Goal: Task Accomplishment & Management: Use online tool/utility

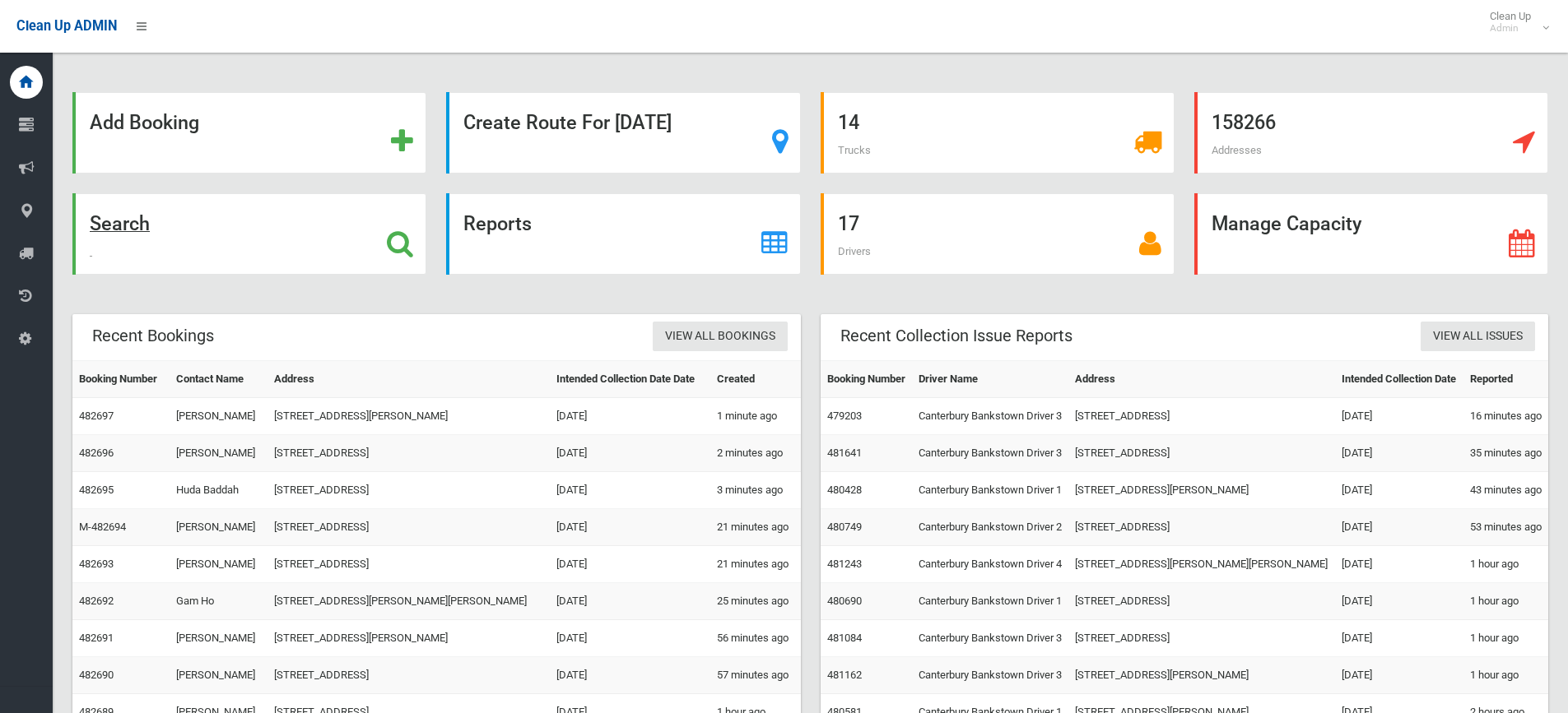
click at [125, 224] on strong "Search" at bounding box center [120, 224] width 60 height 23
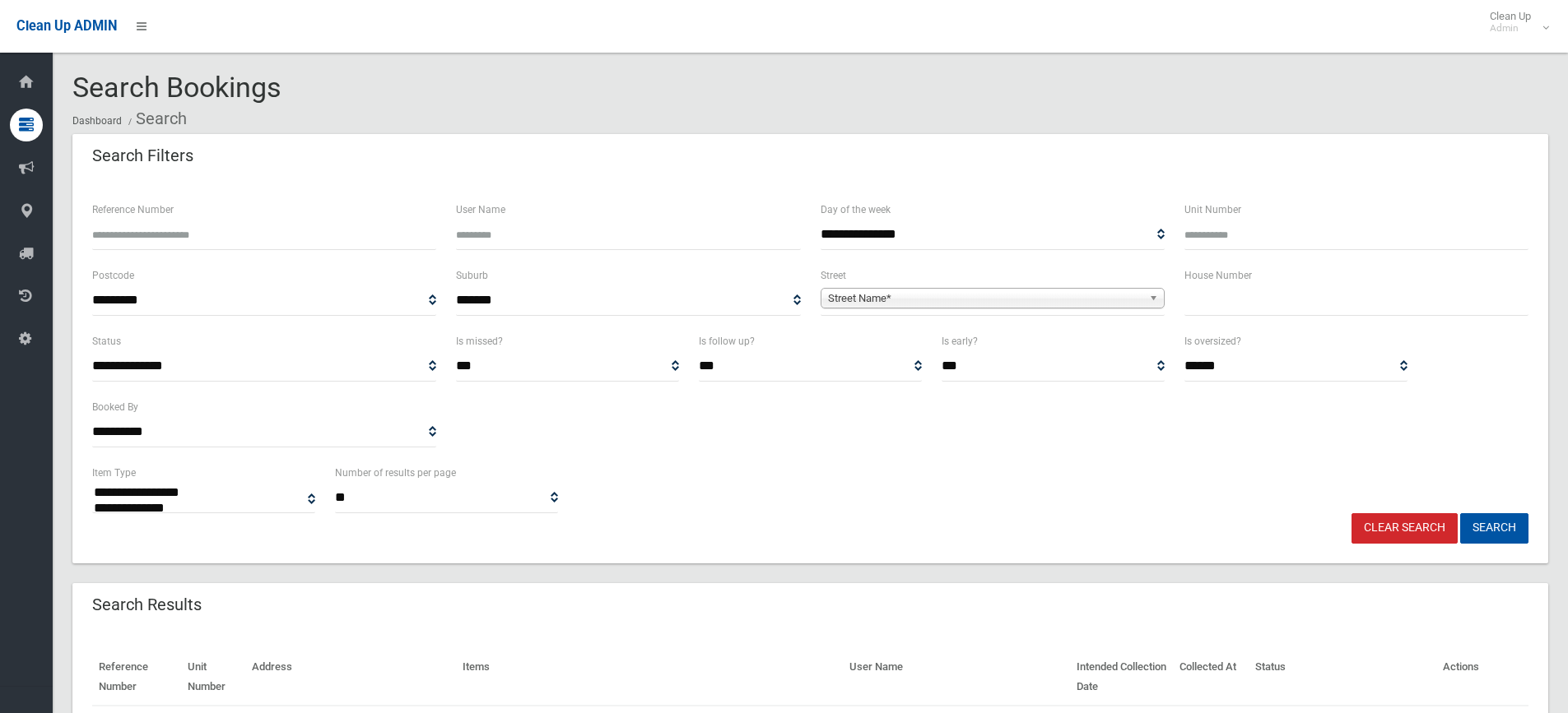
select select
click at [1237, 307] on input "text" at bounding box center [1356, 301] width 344 height 31
type input "**"
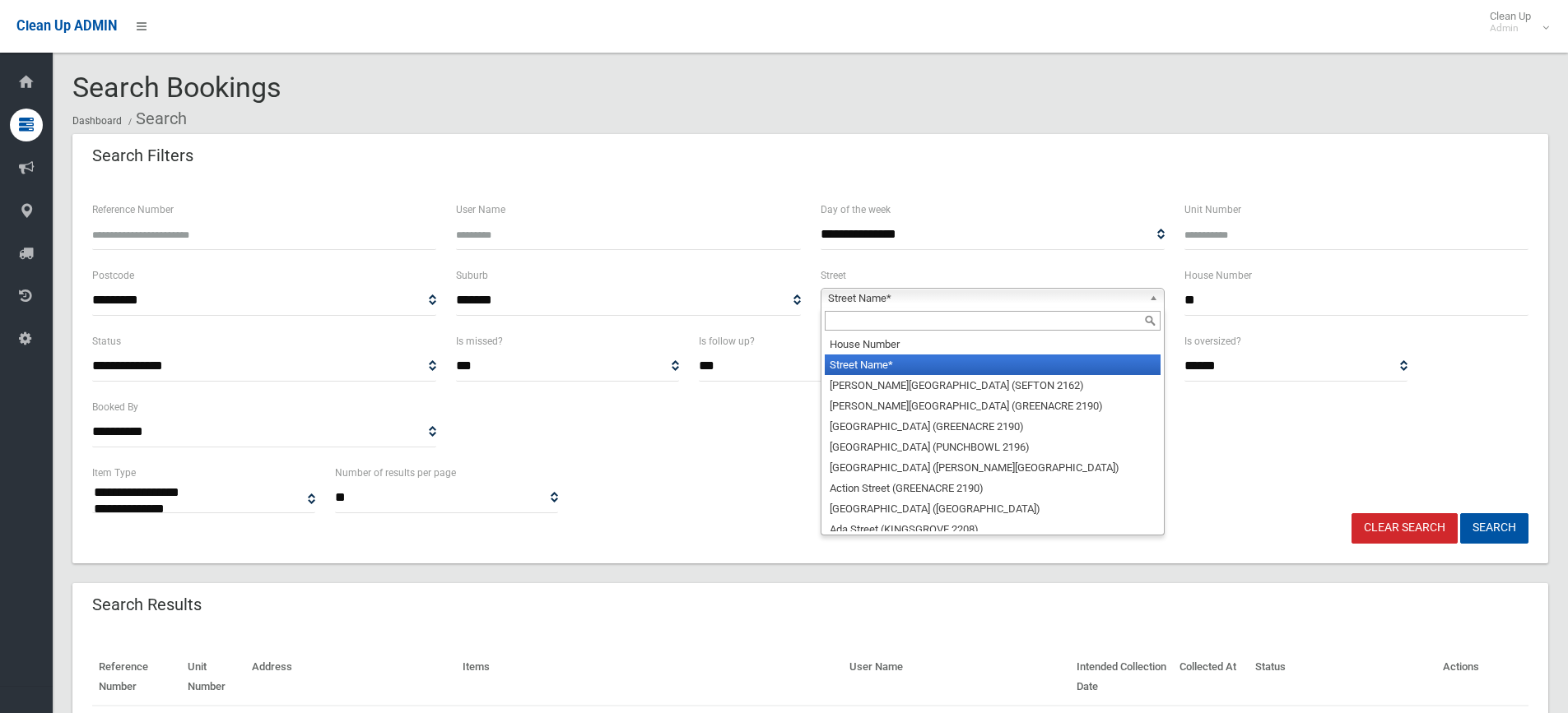
click at [868, 298] on span "Street Name*" at bounding box center [985, 298] width 315 height 20
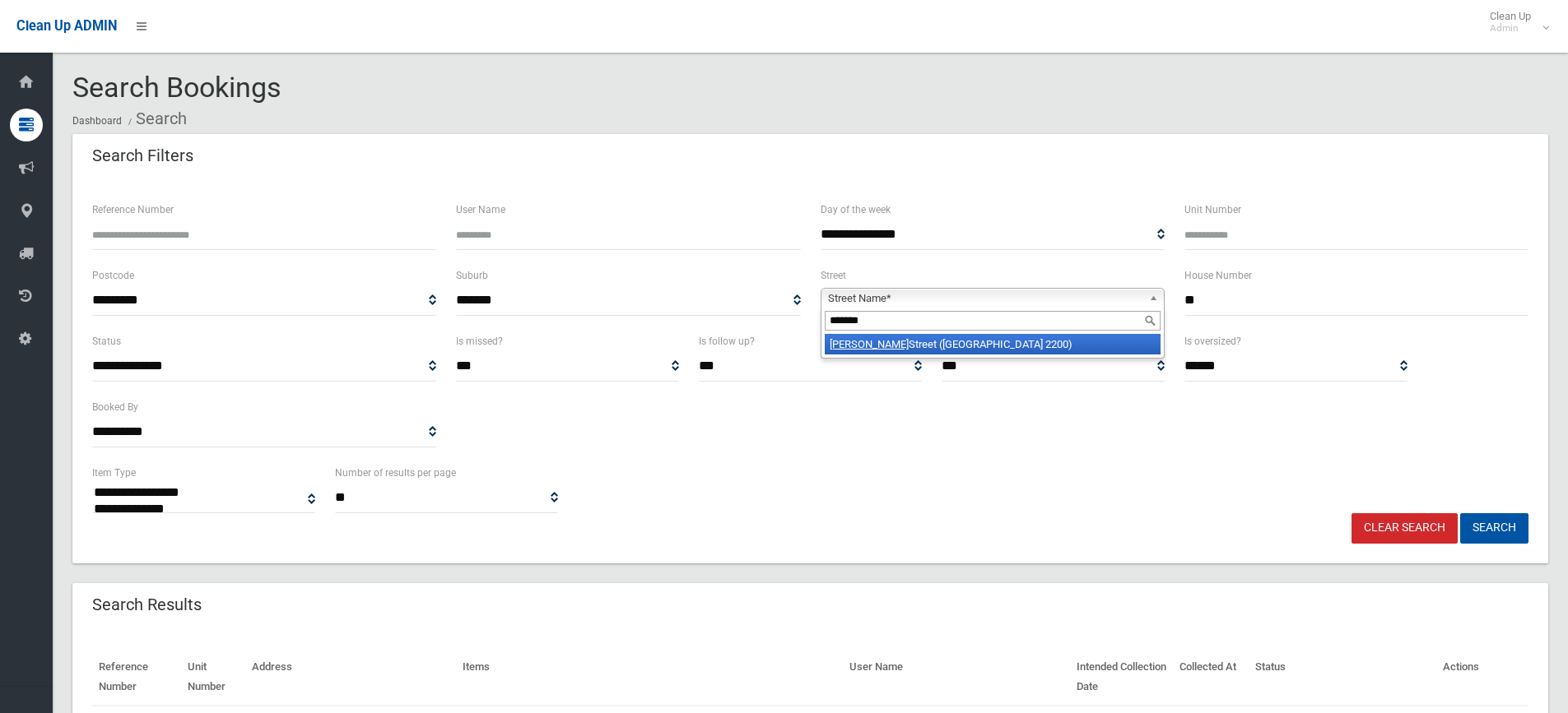
type input "*******"
click at [851, 339] on em "[PERSON_NAME]" at bounding box center [869, 344] width 79 height 12
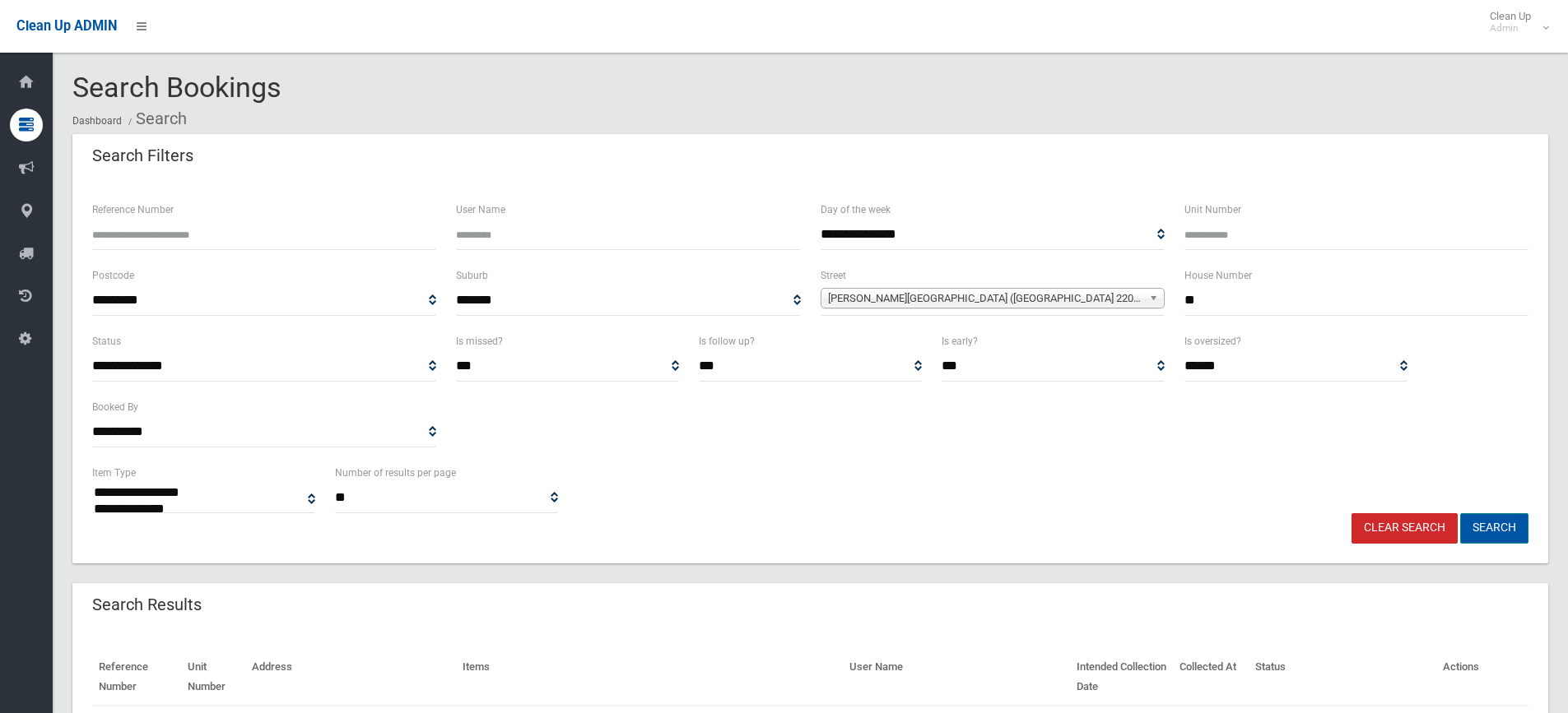
click at [1486, 524] on button "Search" at bounding box center [1493, 529] width 68 height 31
click at [1218, 237] on input "Unit Number" at bounding box center [1356, 235] width 344 height 31
type input "*"
select select
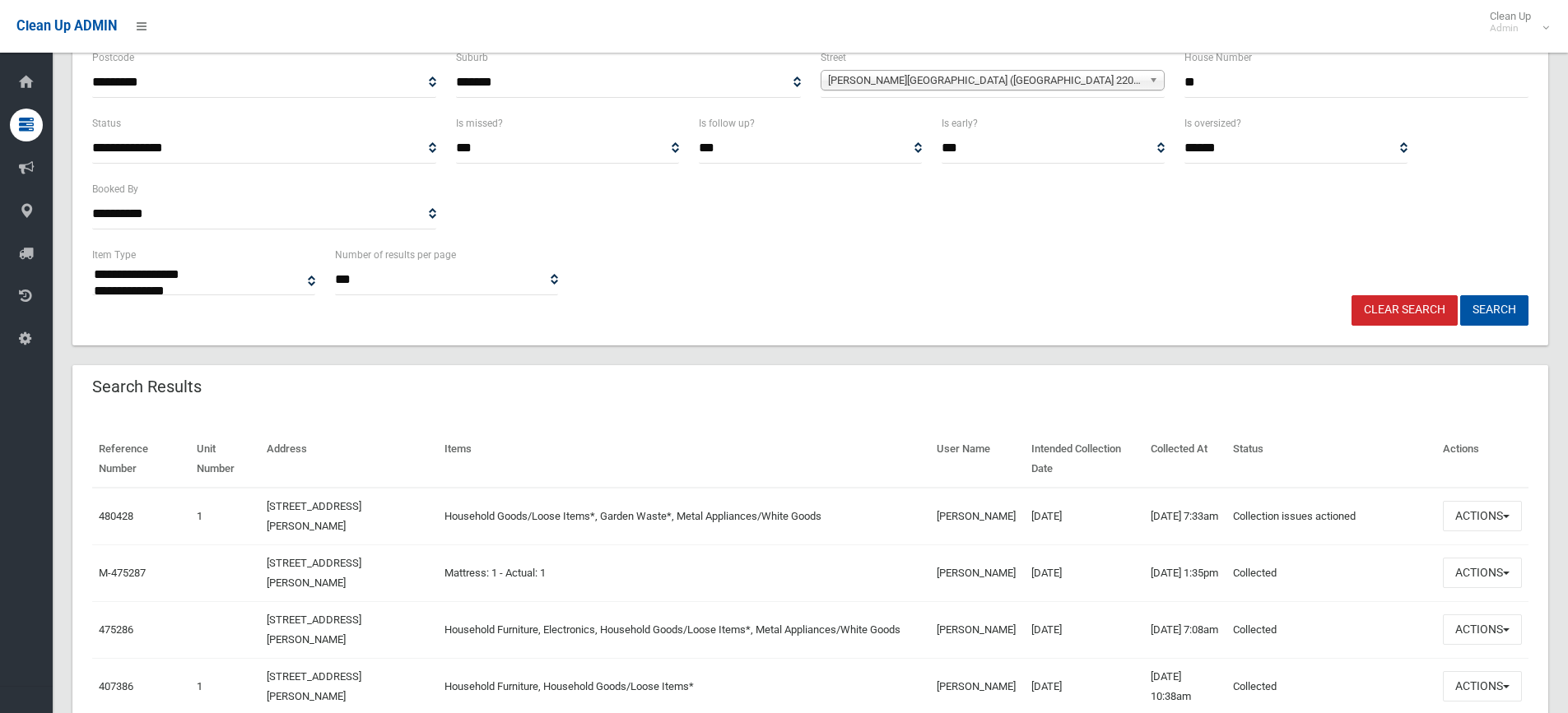
scroll to position [247, 0]
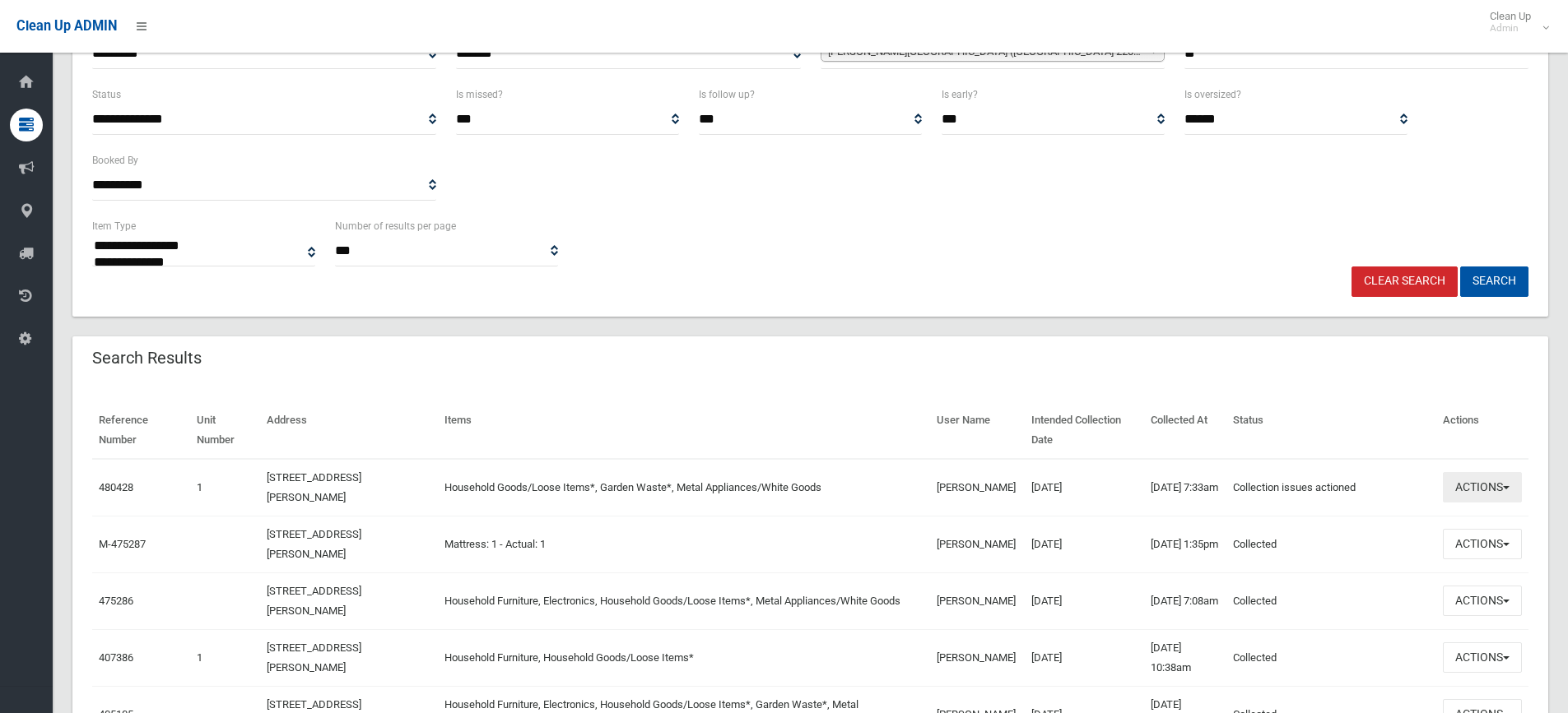
click at [1517, 488] on button "Actions" at bounding box center [1482, 487] width 79 height 31
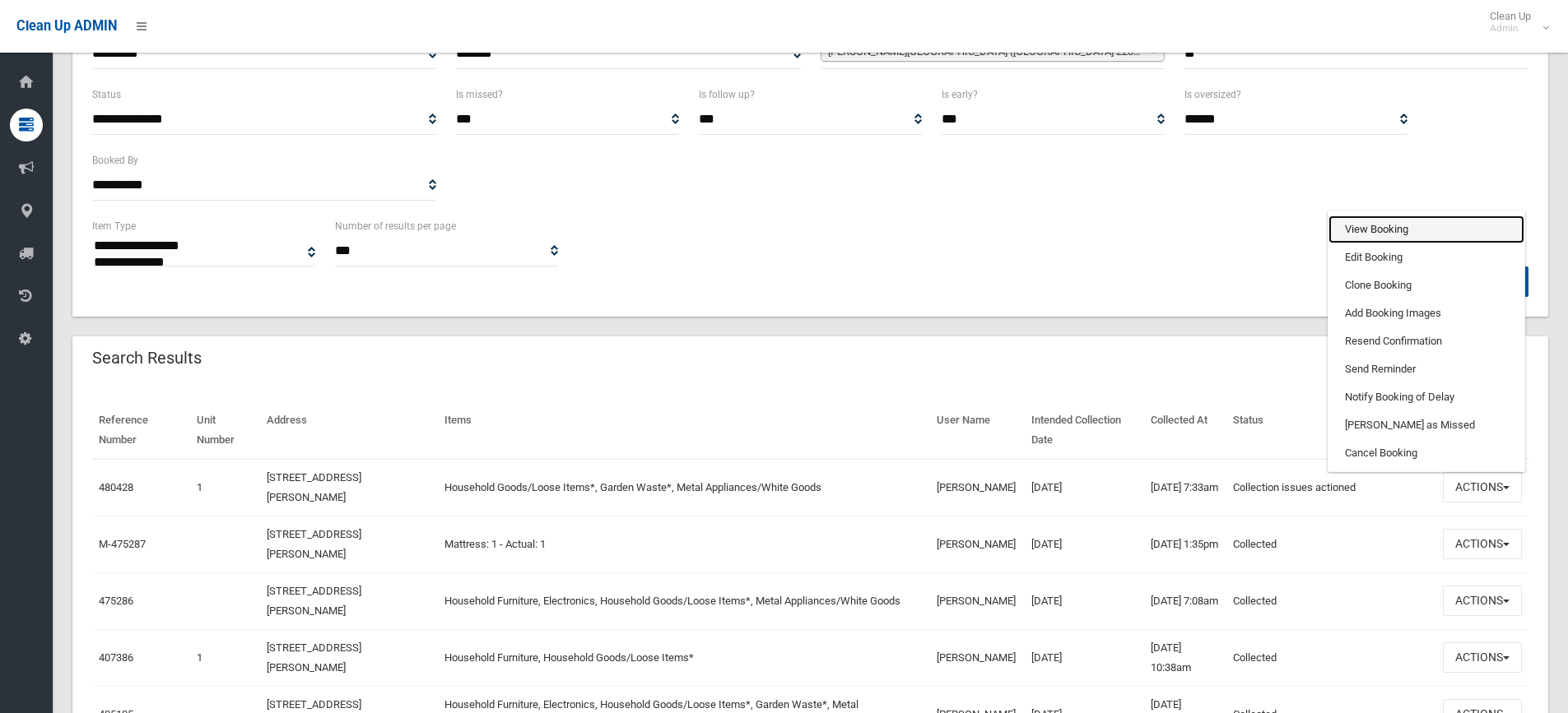
click at [1383, 233] on link "View Booking" at bounding box center [1426, 228] width 196 height 28
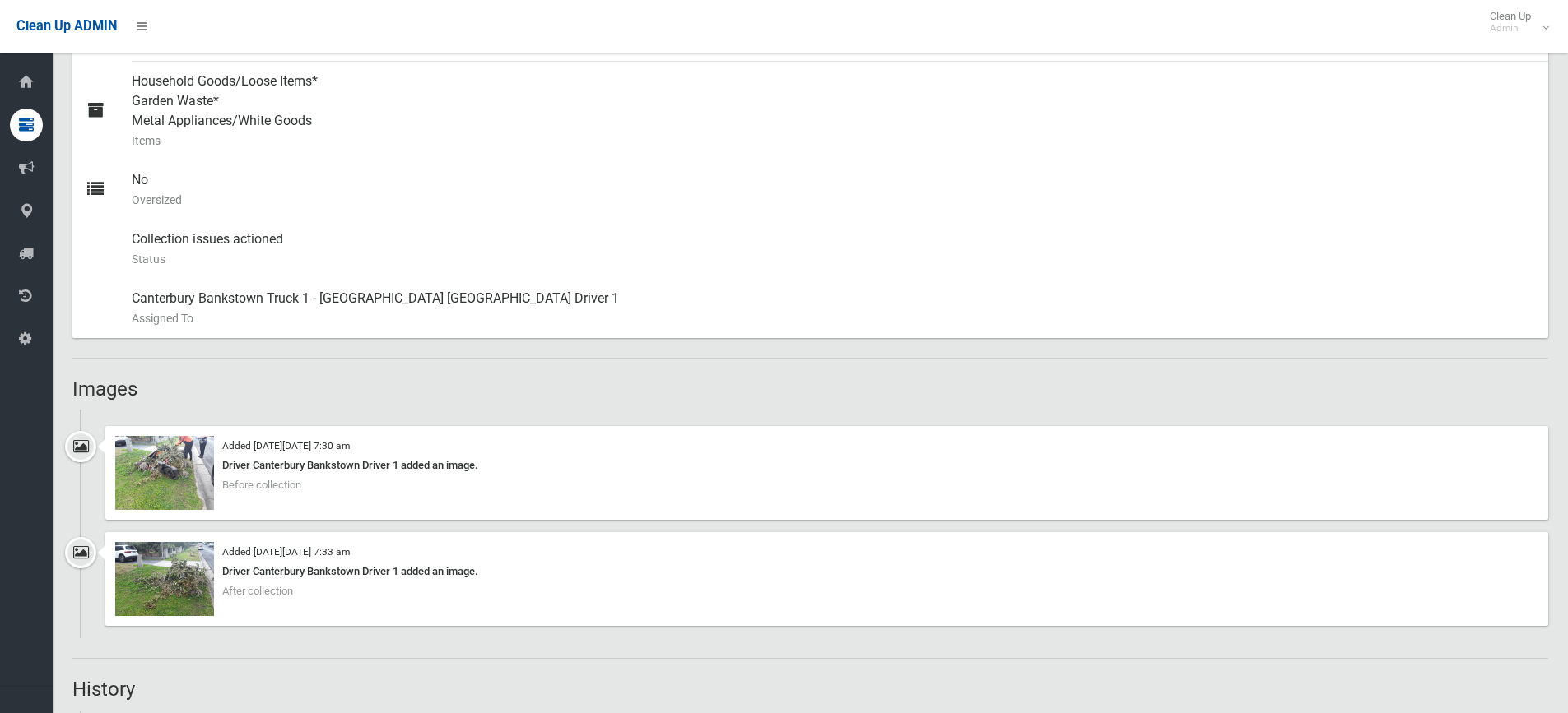
scroll to position [741, 0]
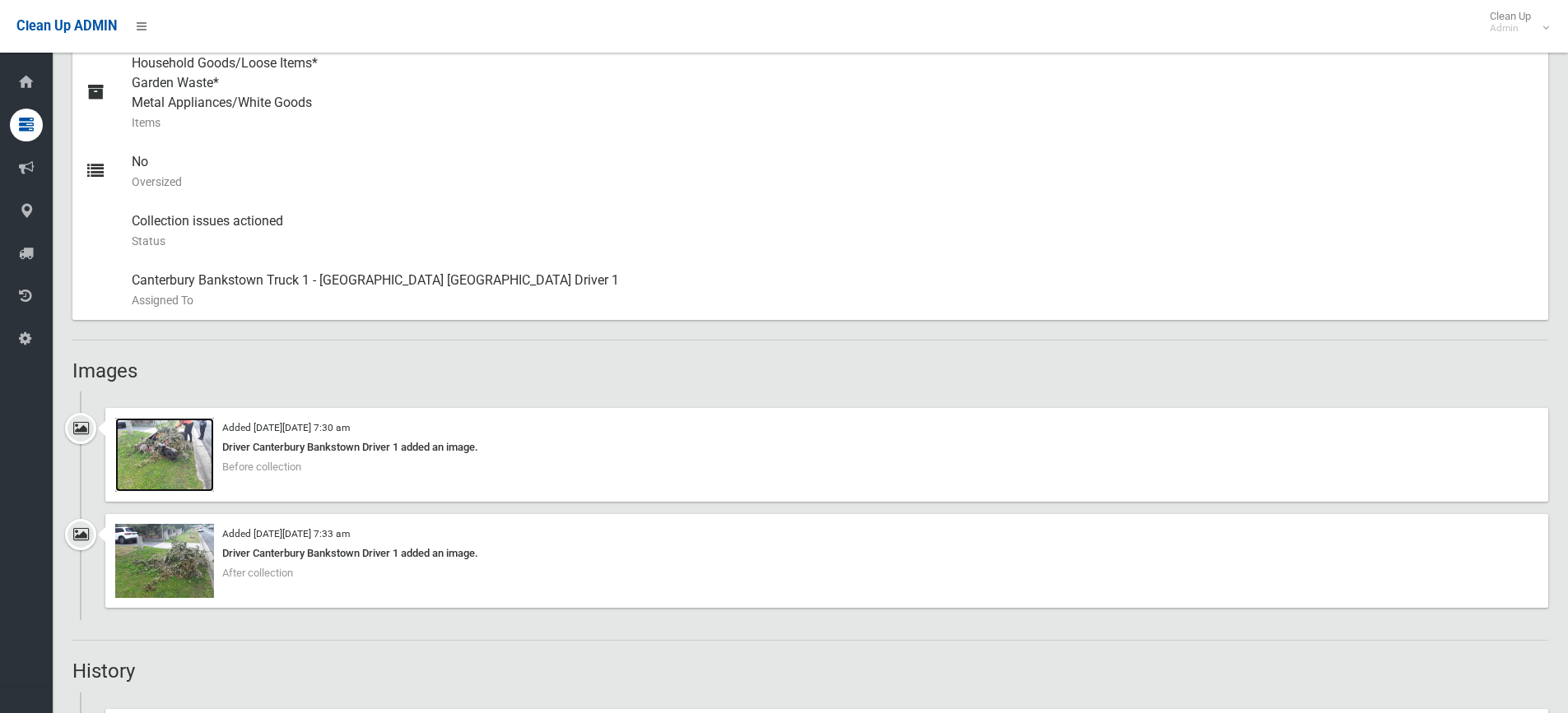
click at [197, 433] on img at bounding box center [163, 454] width 98 height 74
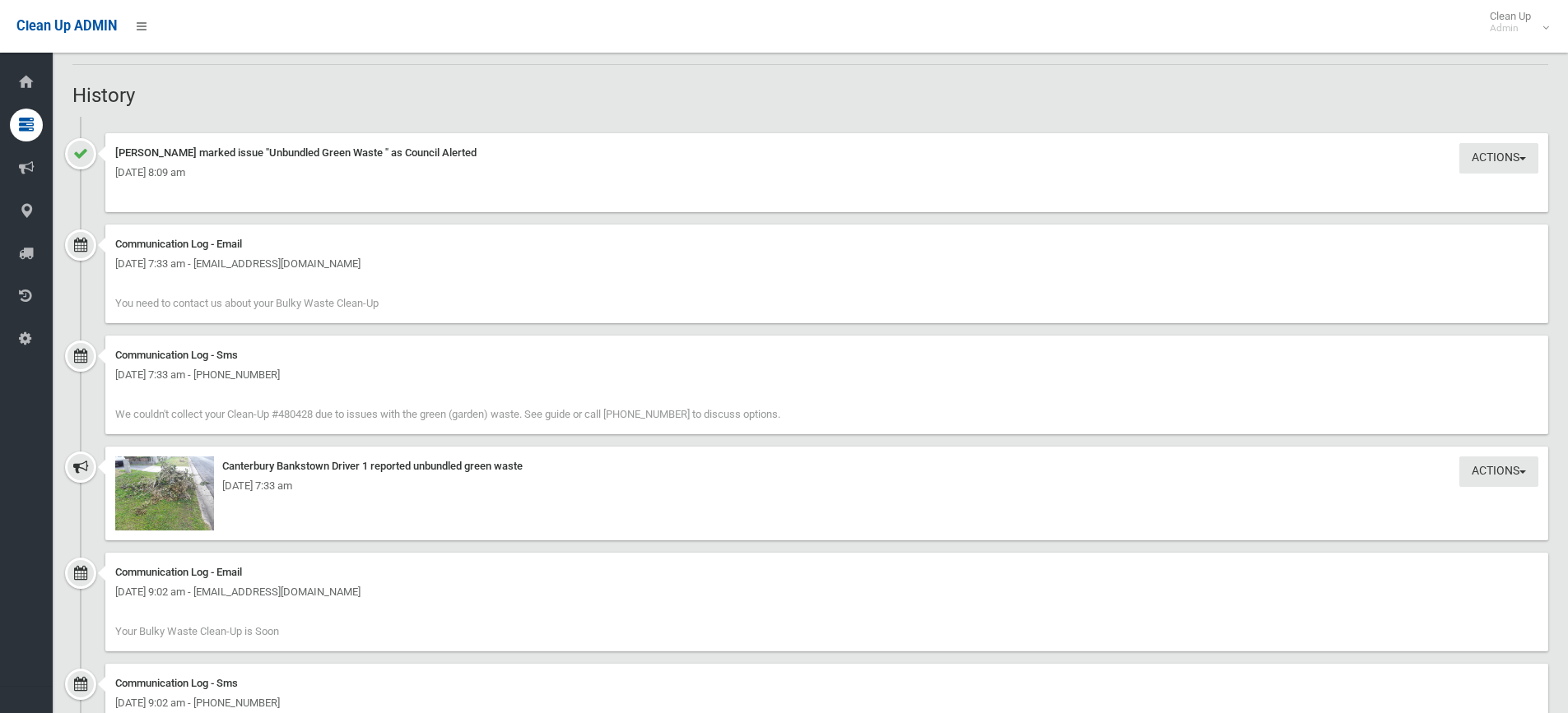
scroll to position [1398, 0]
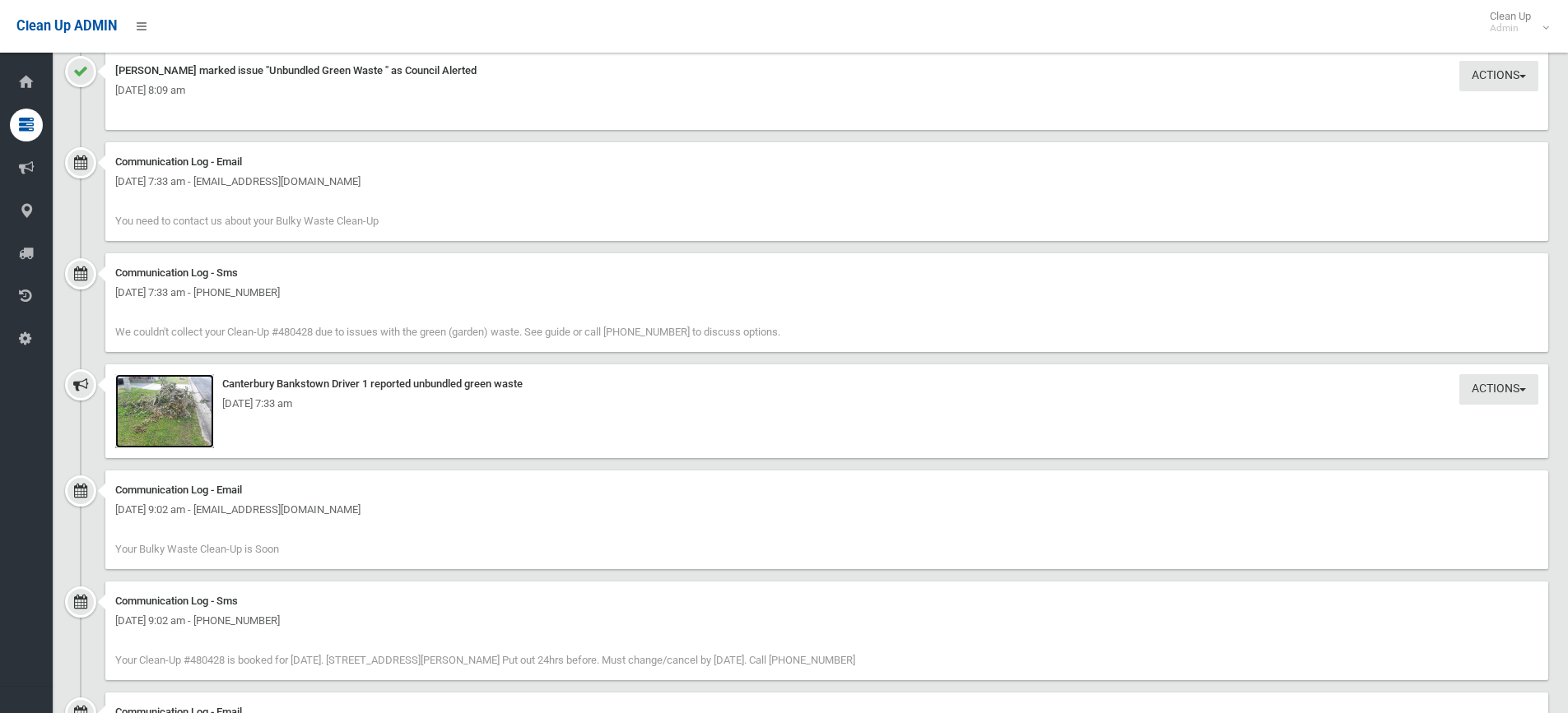
click at [207, 387] on img at bounding box center [163, 411] width 98 height 74
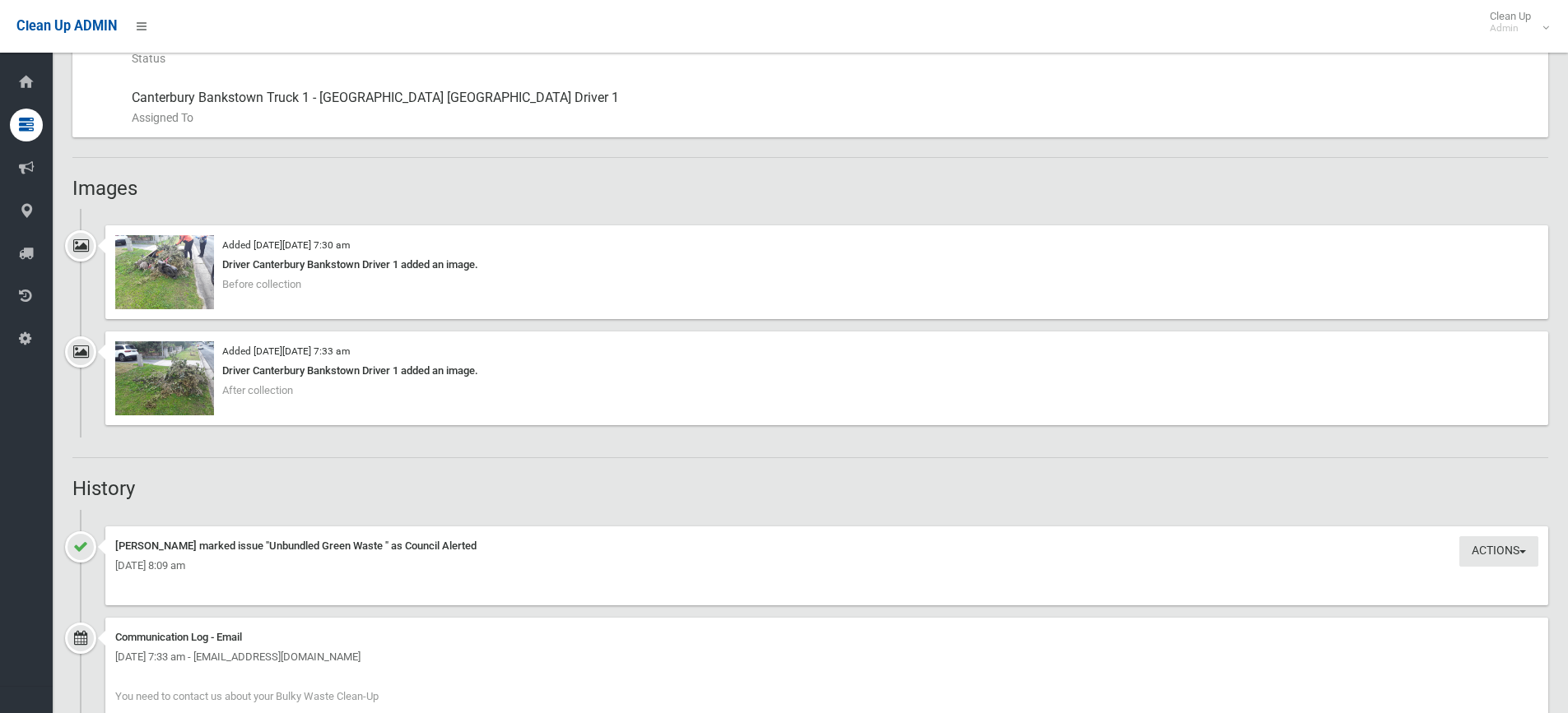
scroll to position [905, 0]
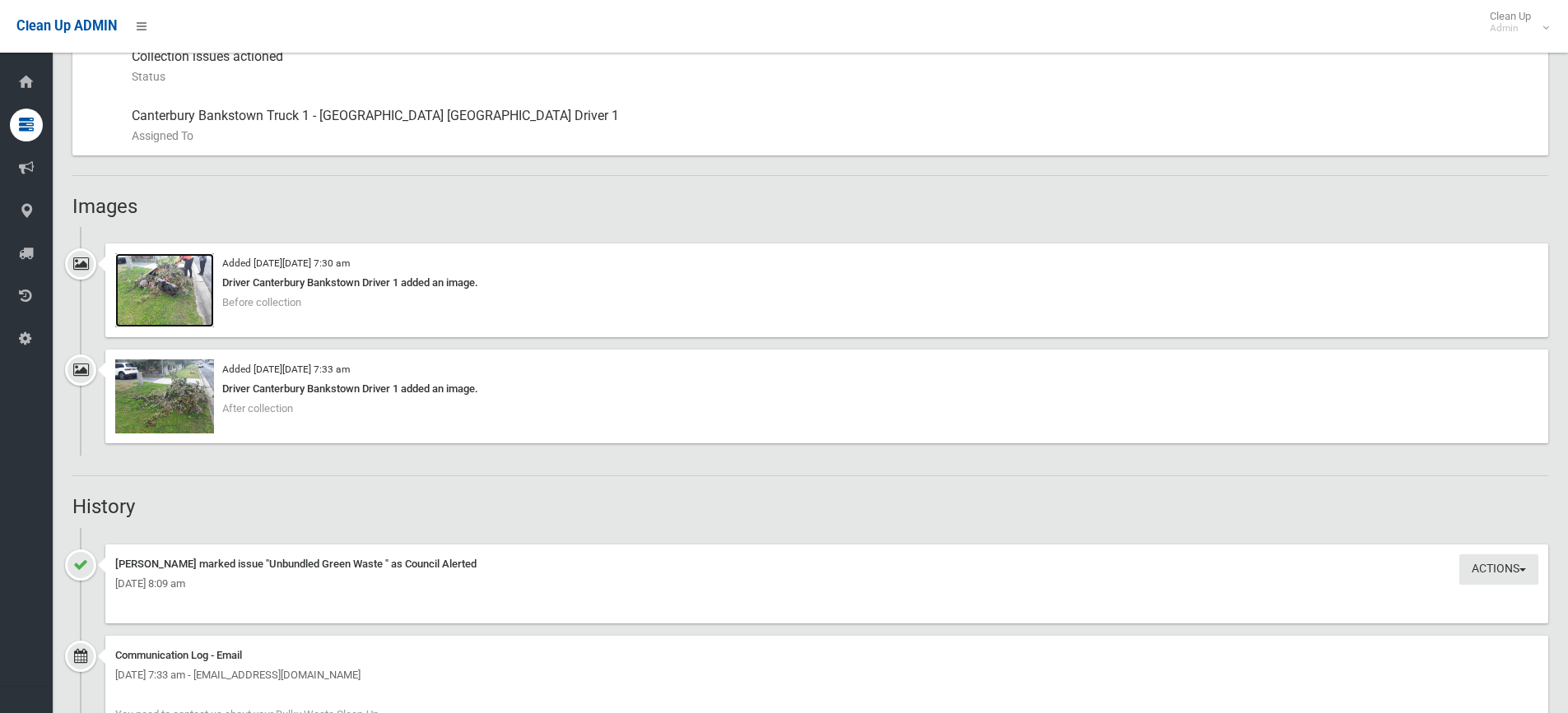
click at [207, 269] on img at bounding box center [163, 290] width 98 height 74
click at [210, 373] on img at bounding box center [163, 396] width 98 height 74
click at [204, 365] on img at bounding box center [163, 396] width 98 height 74
